Goal: Use online tool/utility: Utilize a website feature to perform a specific function

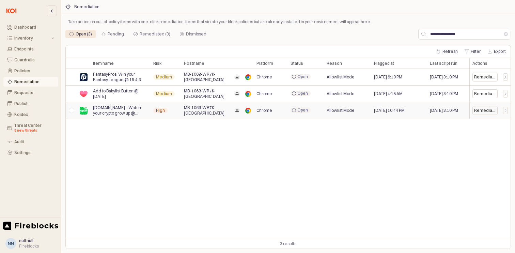
click at [481, 110] on div "Remediate" at bounding box center [485, 110] width 22 height 5
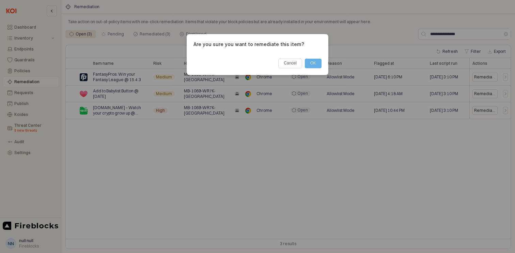
click at [313, 62] on button "OK" at bounding box center [313, 64] width 17 height 10
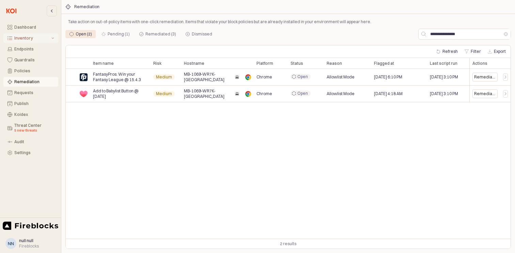
click at [20, 40] on div "Inventory" at bounding box center [32, 38] width 36 height 5
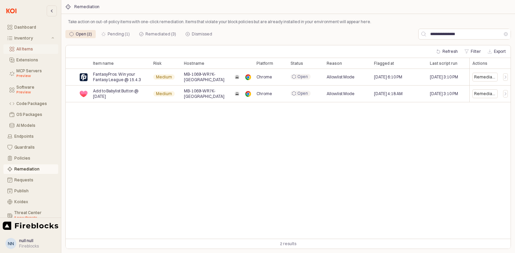
click at [28, 48] on div "All Items" at bounding box center [35, 49] width 38 height 5
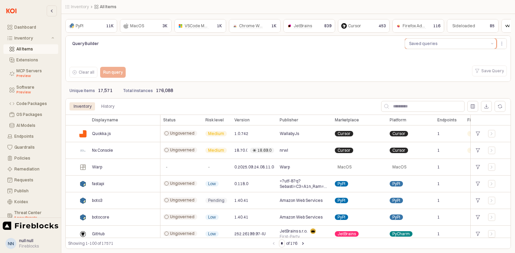
click at [451, 45] on button "Saved queries" at bounding box center [446, 43] width 83 height 10
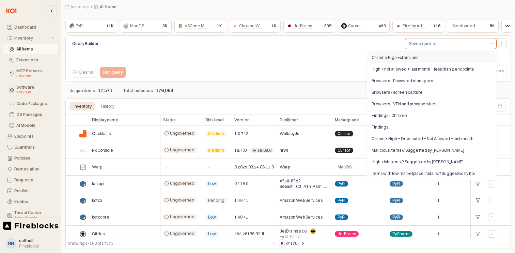
click at [398, 59] on div "Chrome High Extensions" at bounding box center [430, 57] width 116 height 5
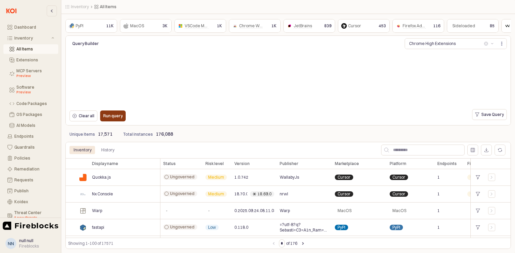
click at [115, 113] on div "Run query" at bounding box center [112, 116] width 19 height 10
